Goal: Information Seeking & Learning: Learn about a topic

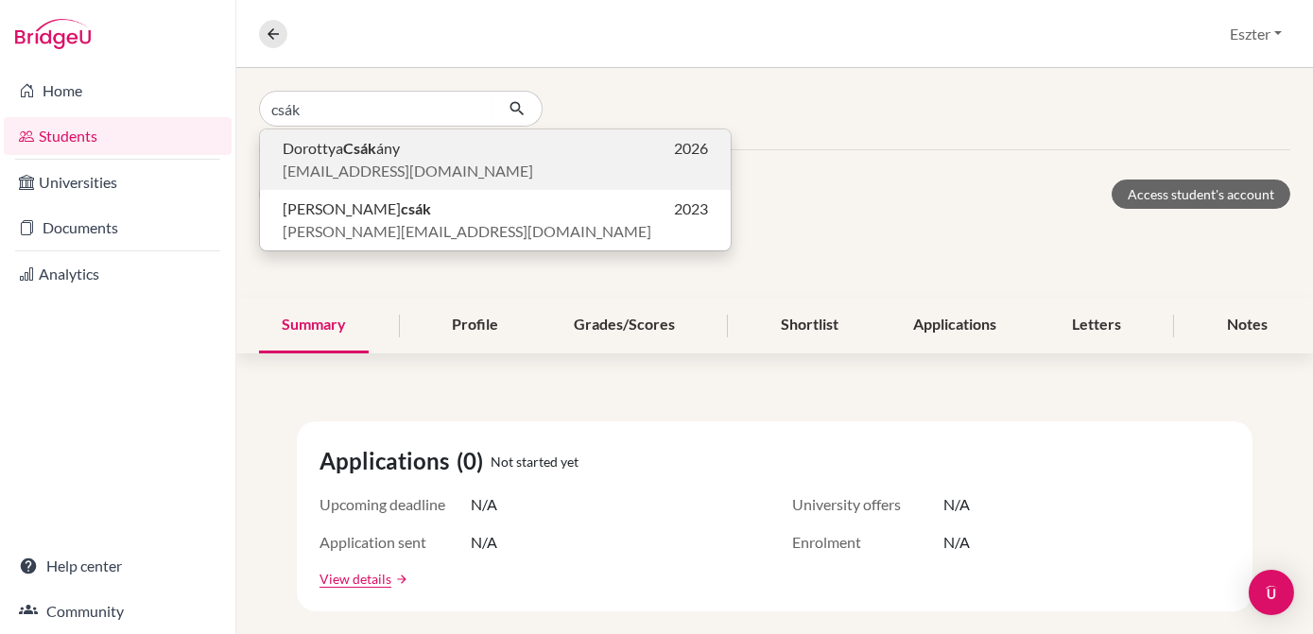
type input "csák"
click at [360, 156] on b "Csák" at bounding box center [359, 148] width 33 height 18
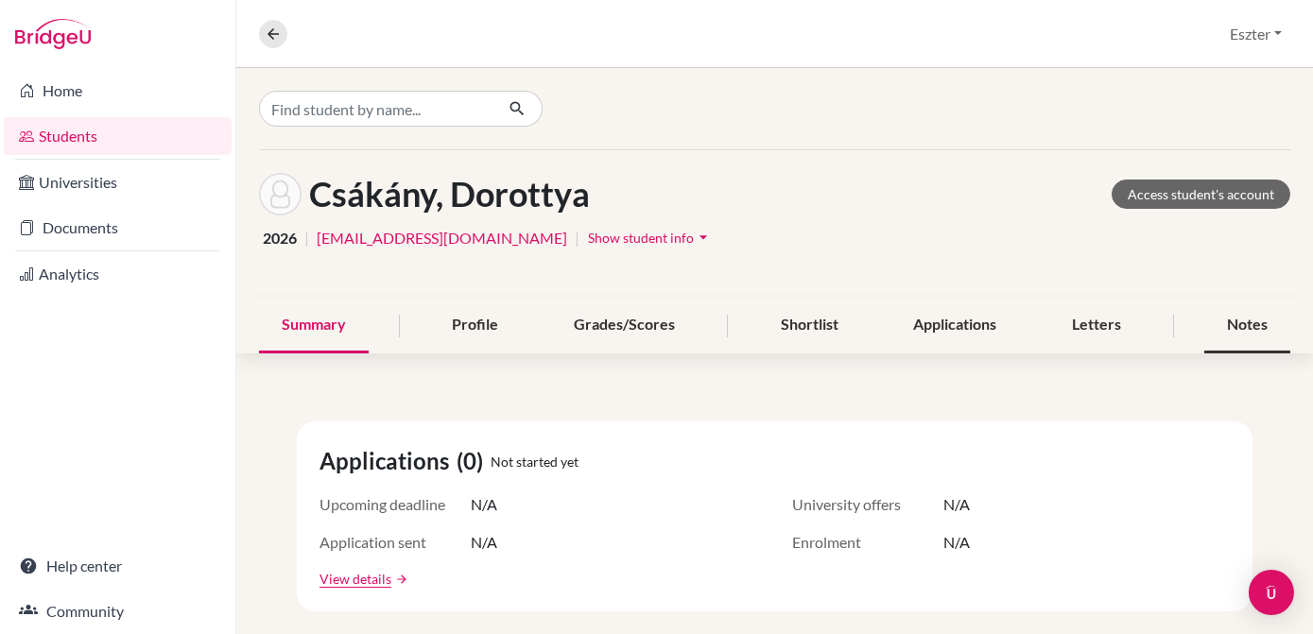
click at [1218, 323] on div "Notes" at bounding box center [1248, 326] width 86 height 56
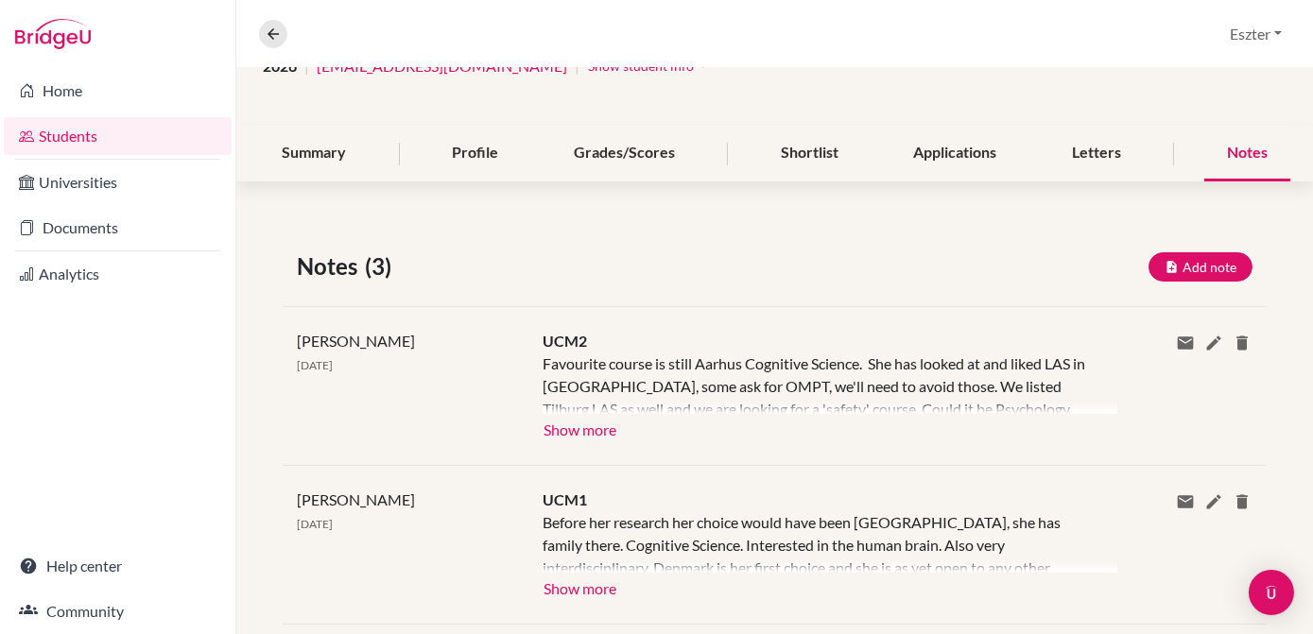
scroll to position [182, 0]
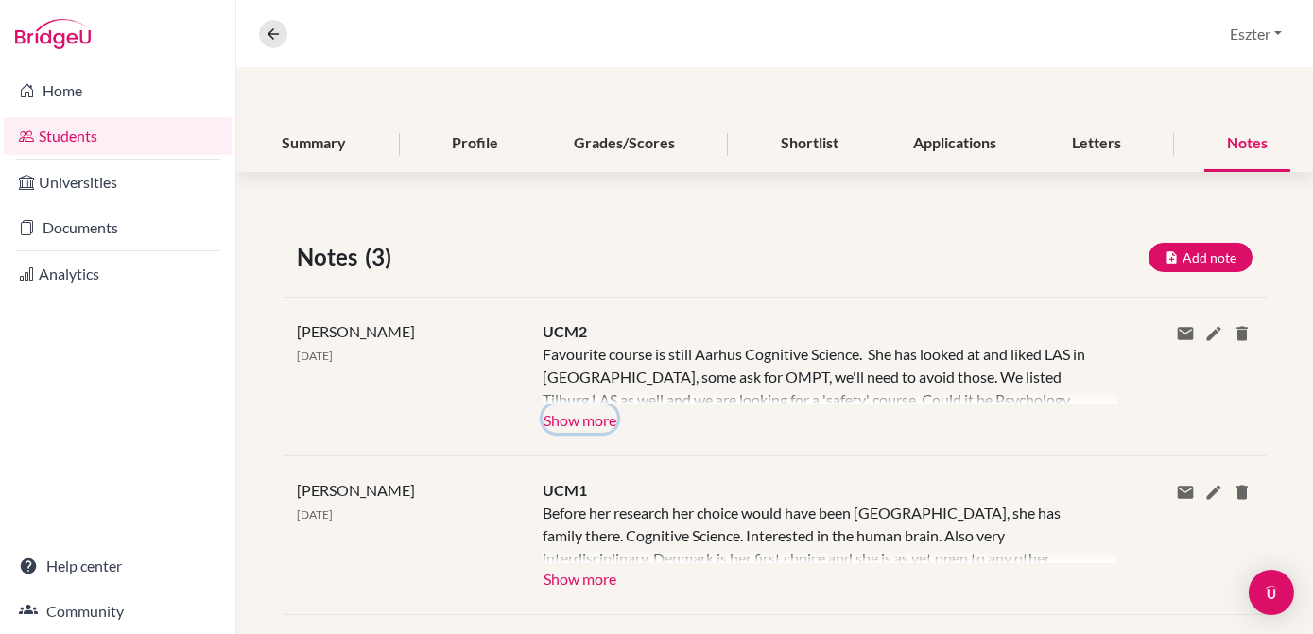
click at [562, 416] on button "Show more" at bounding box center [580, 419] width 75 height 28
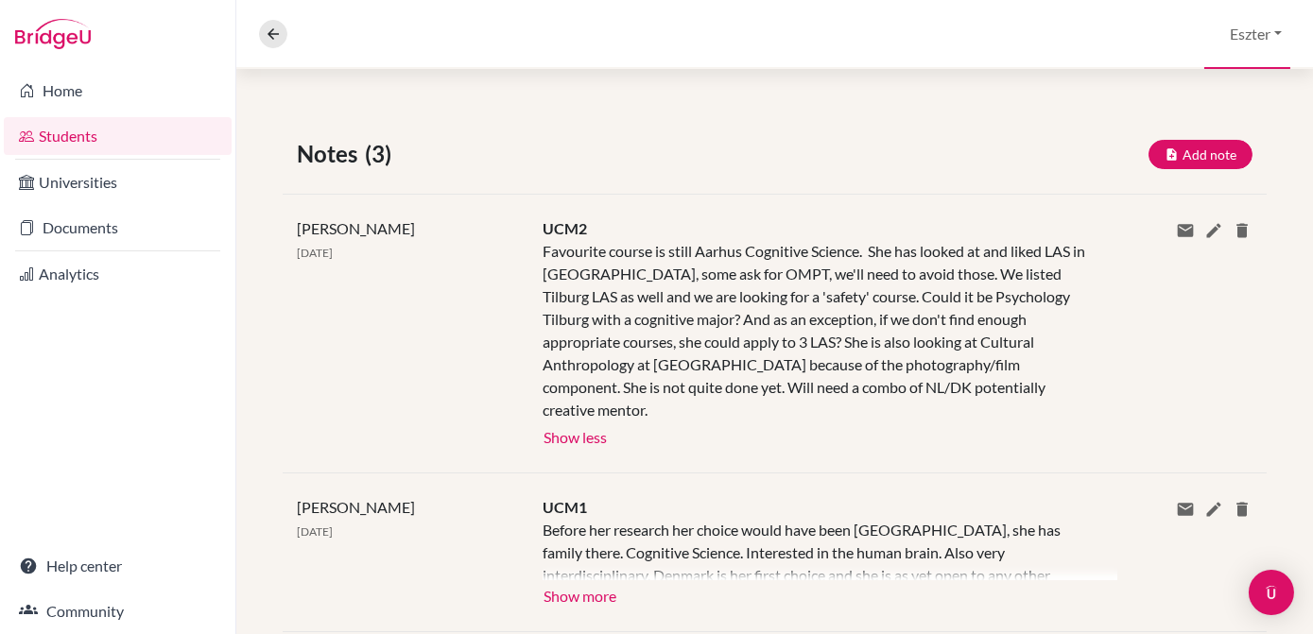
scroll to position [282, 0]
